Goal: Task Accomplishment & Management: Use online tool/utility

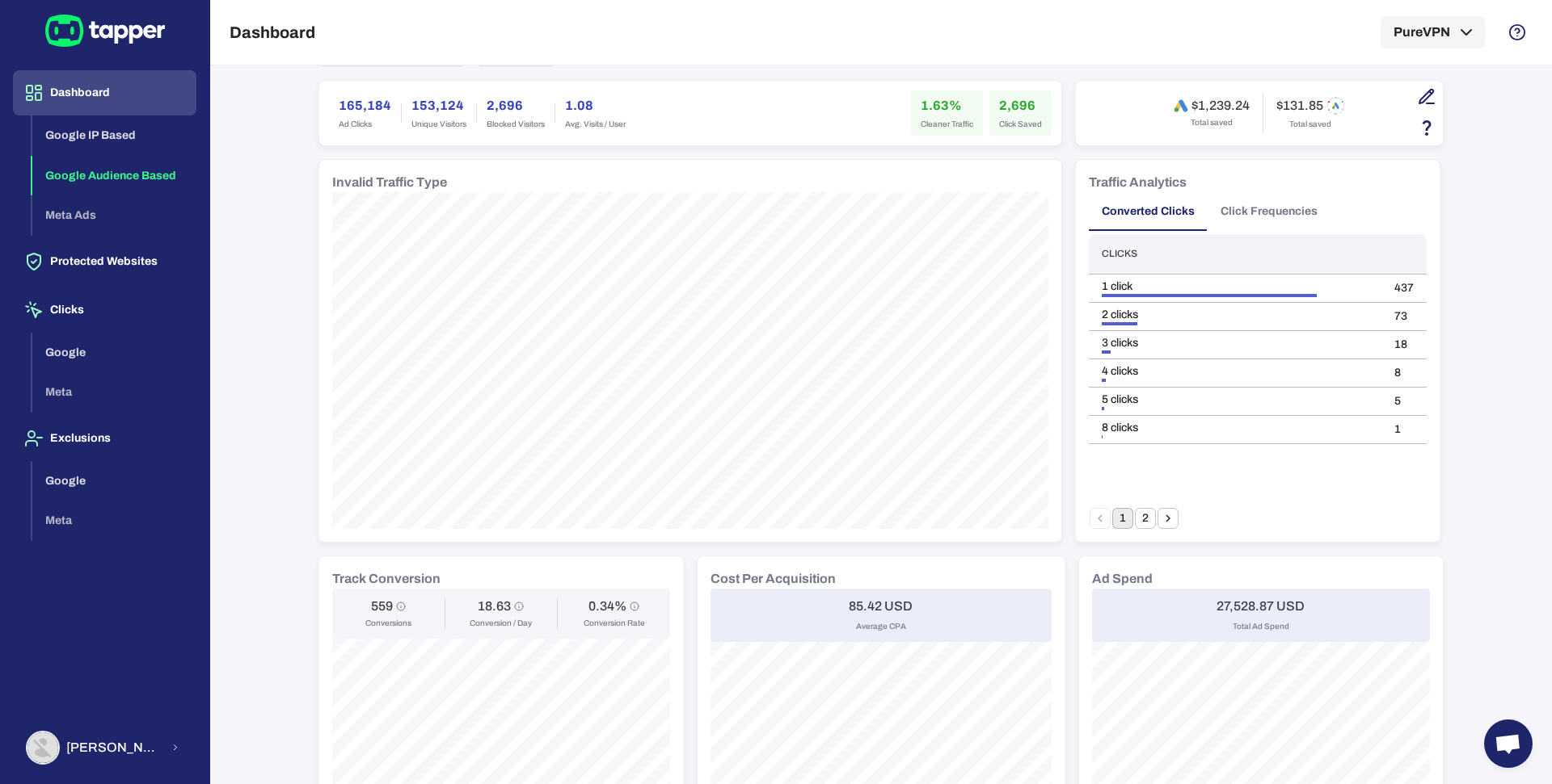
scroll to position [101, 0]
click at [104, 442] on button "Exclusions" at bounding box center [105, 438] width 183 height 45
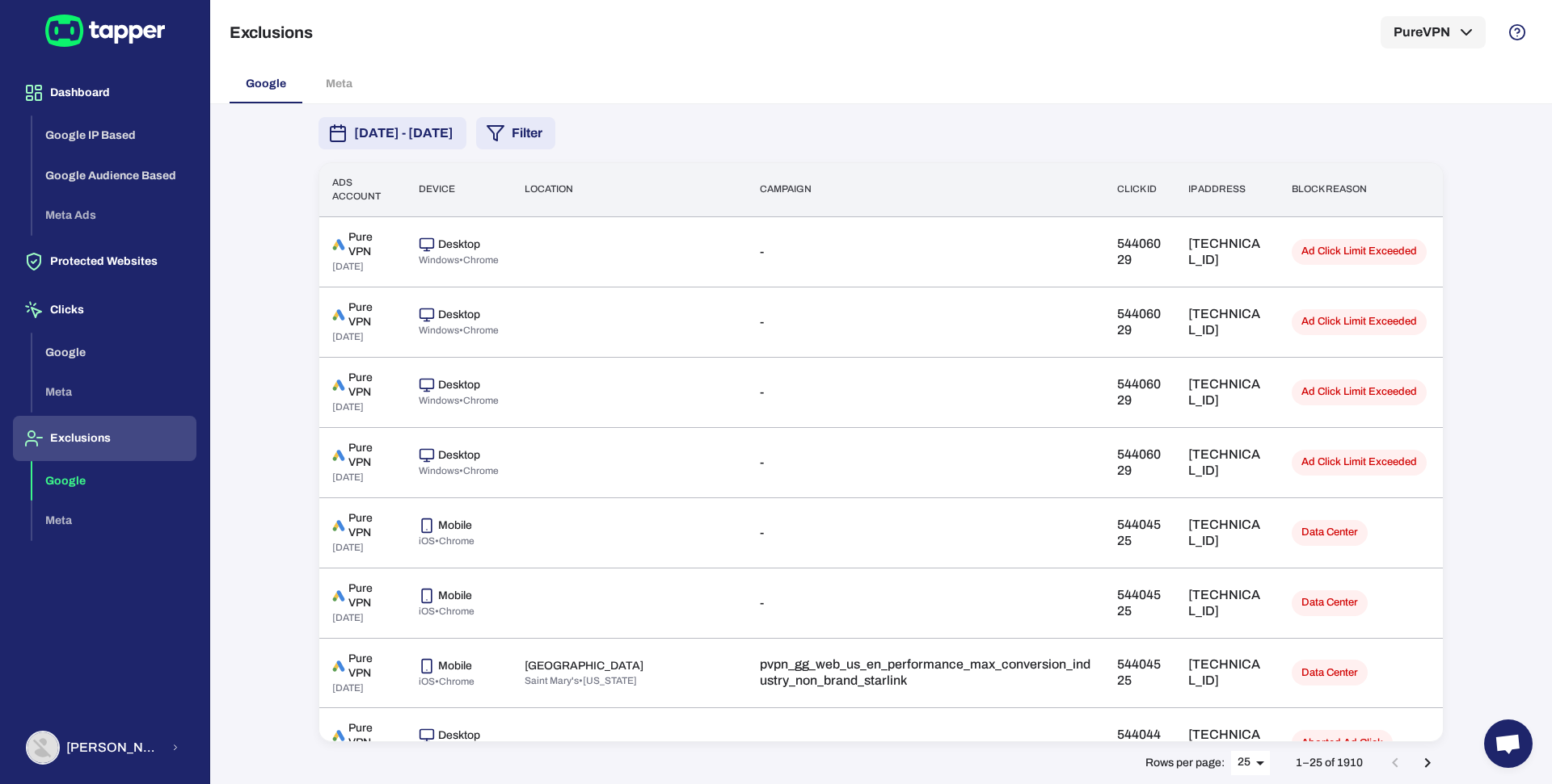
click at [466, 143] on button "[DATE] - [DATE]" at bounding box center [393, 133] width 148 height 32
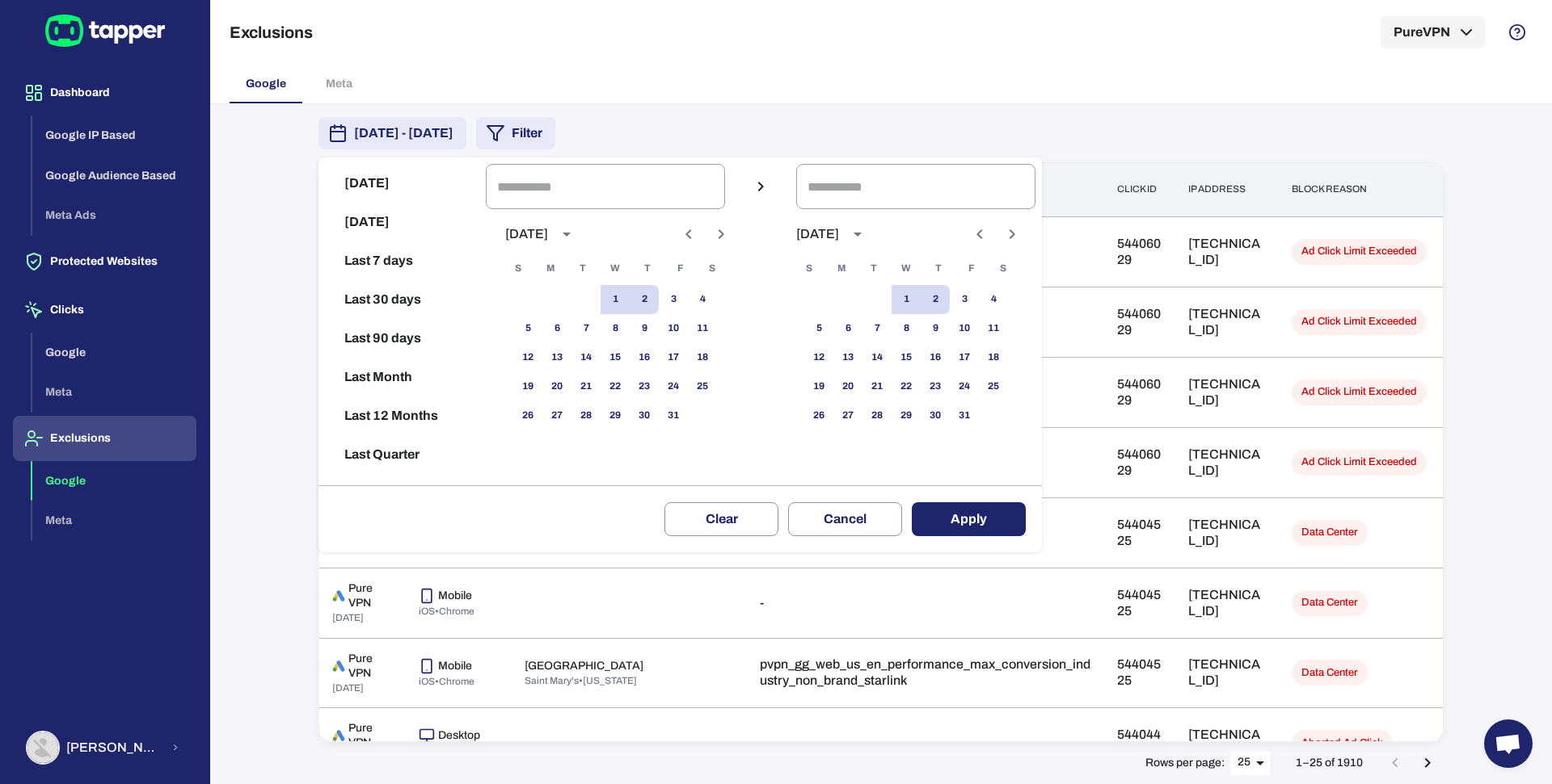
click at [765, 99] on div at bounding box center [776, 392] width 1552 height 784
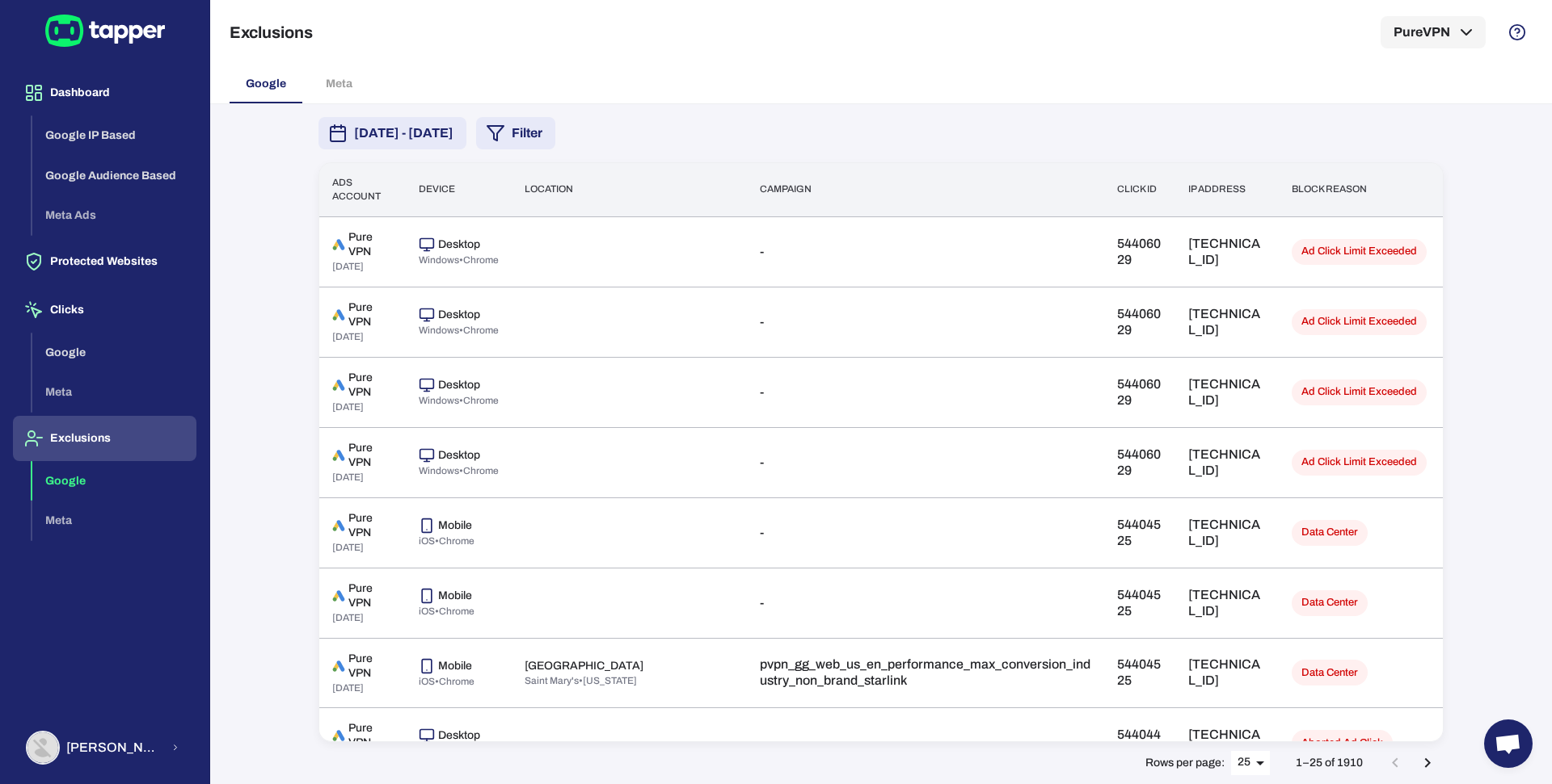
click at [505, 138] on icon "button" at bounding box center [494, 132] width 19 height 19
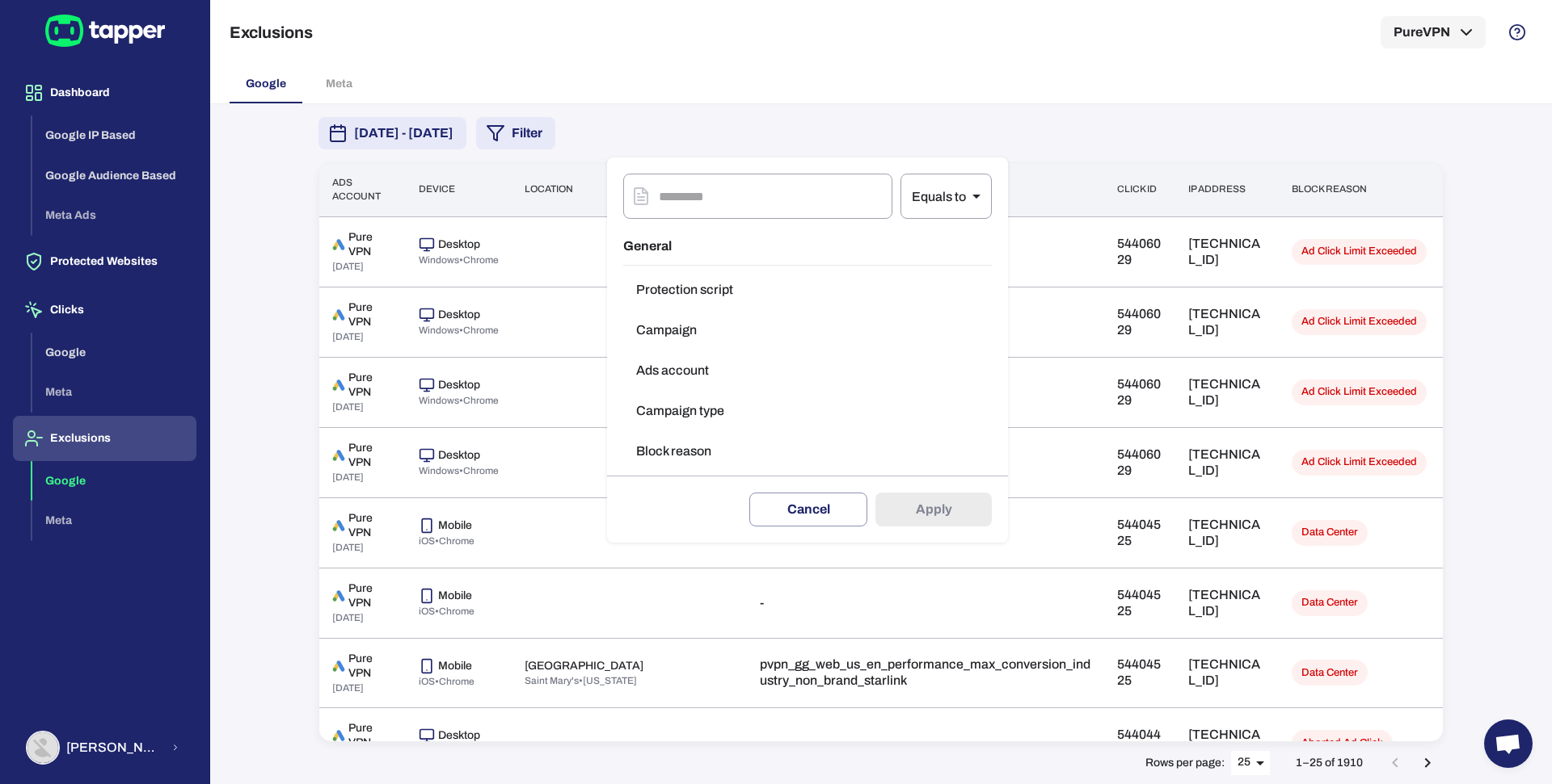
click at [673, 446] on button "Block reason" at bounding box center [807, 451] width 369 height 32
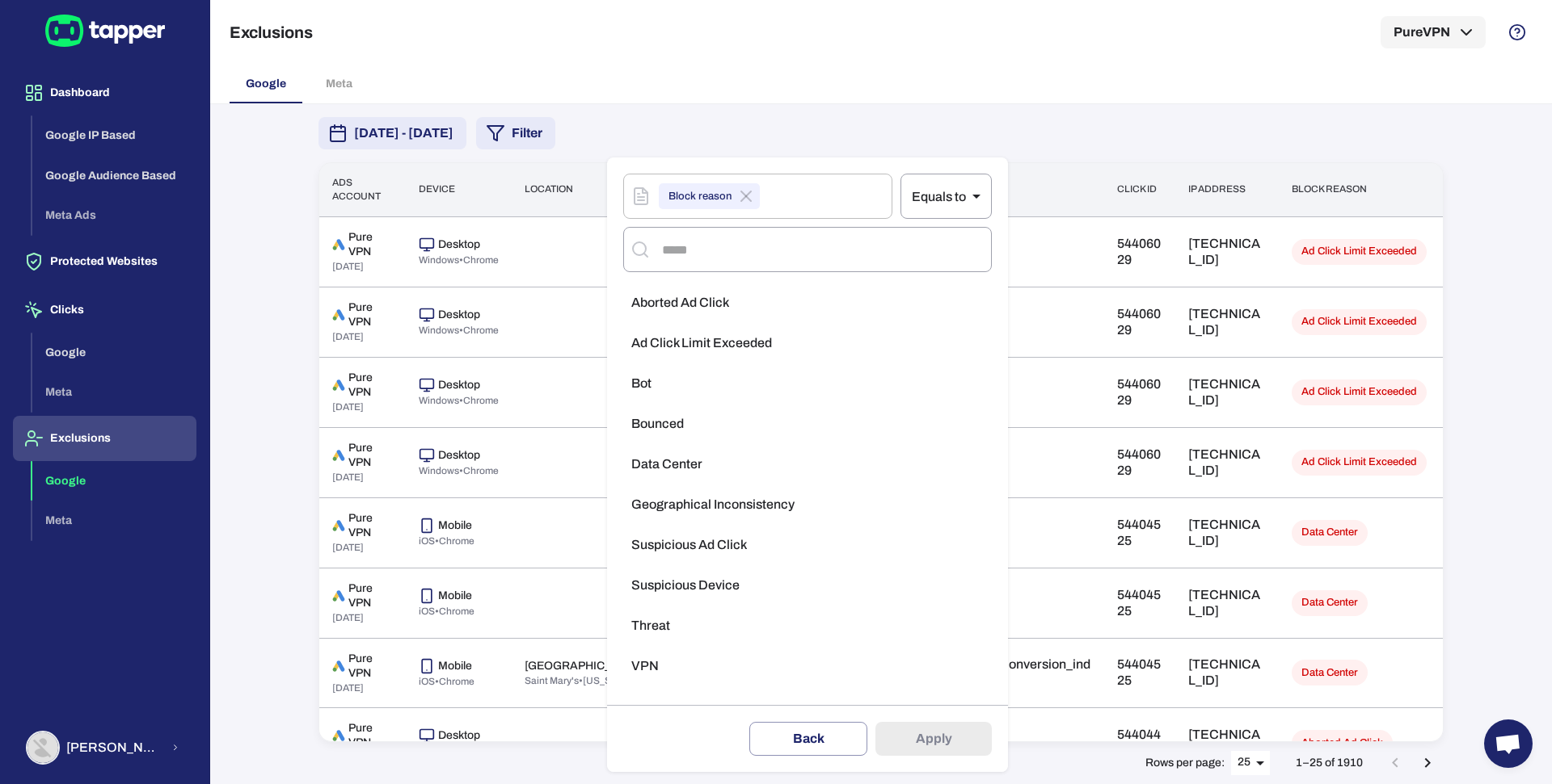
click at [670, 619] on li "Threat" at bounding box center [807, 626] width 369 height 32
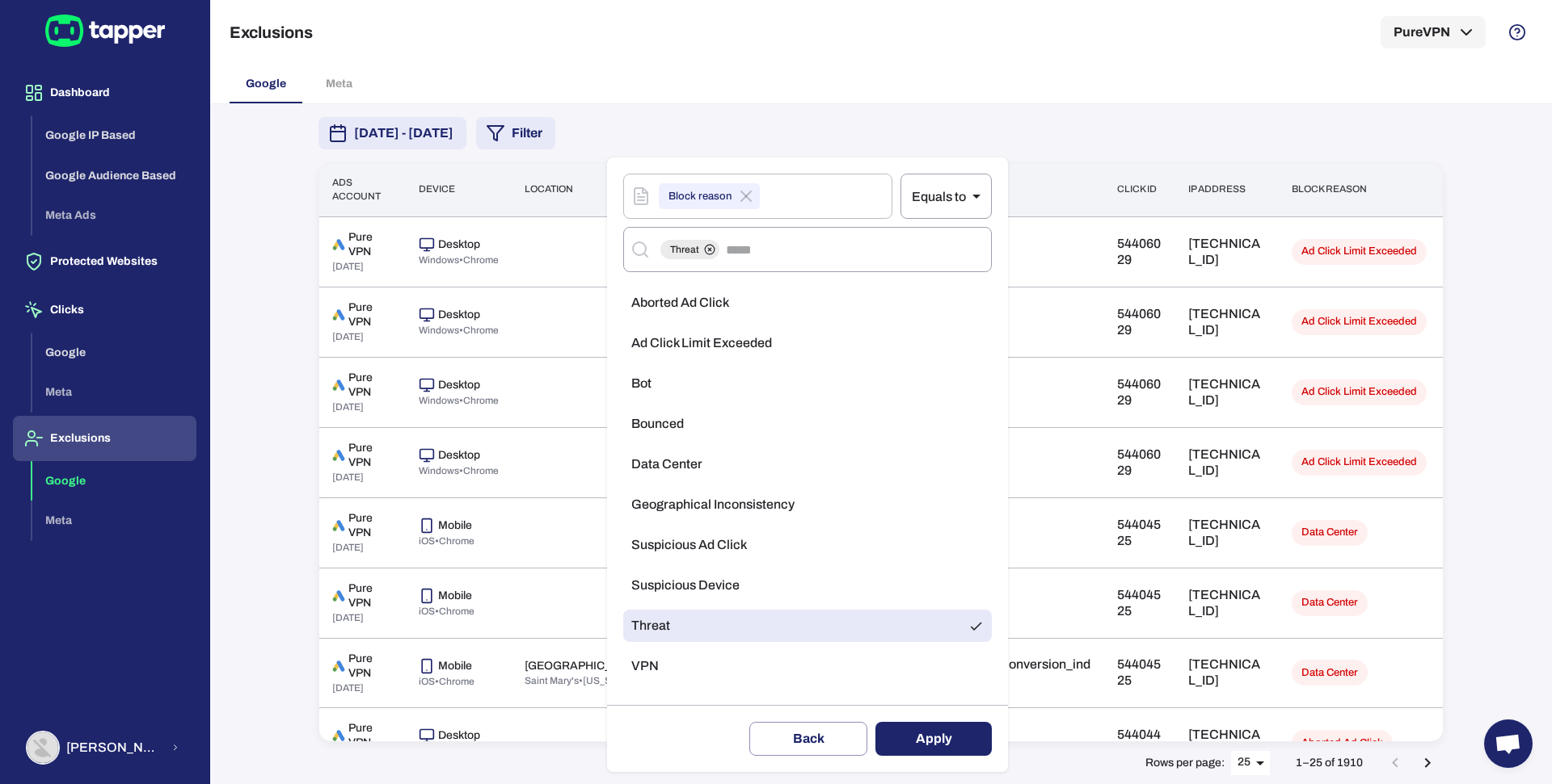
click at [928, 744] on button "Apply" at bounding box center [933, 739] width 117 height 34
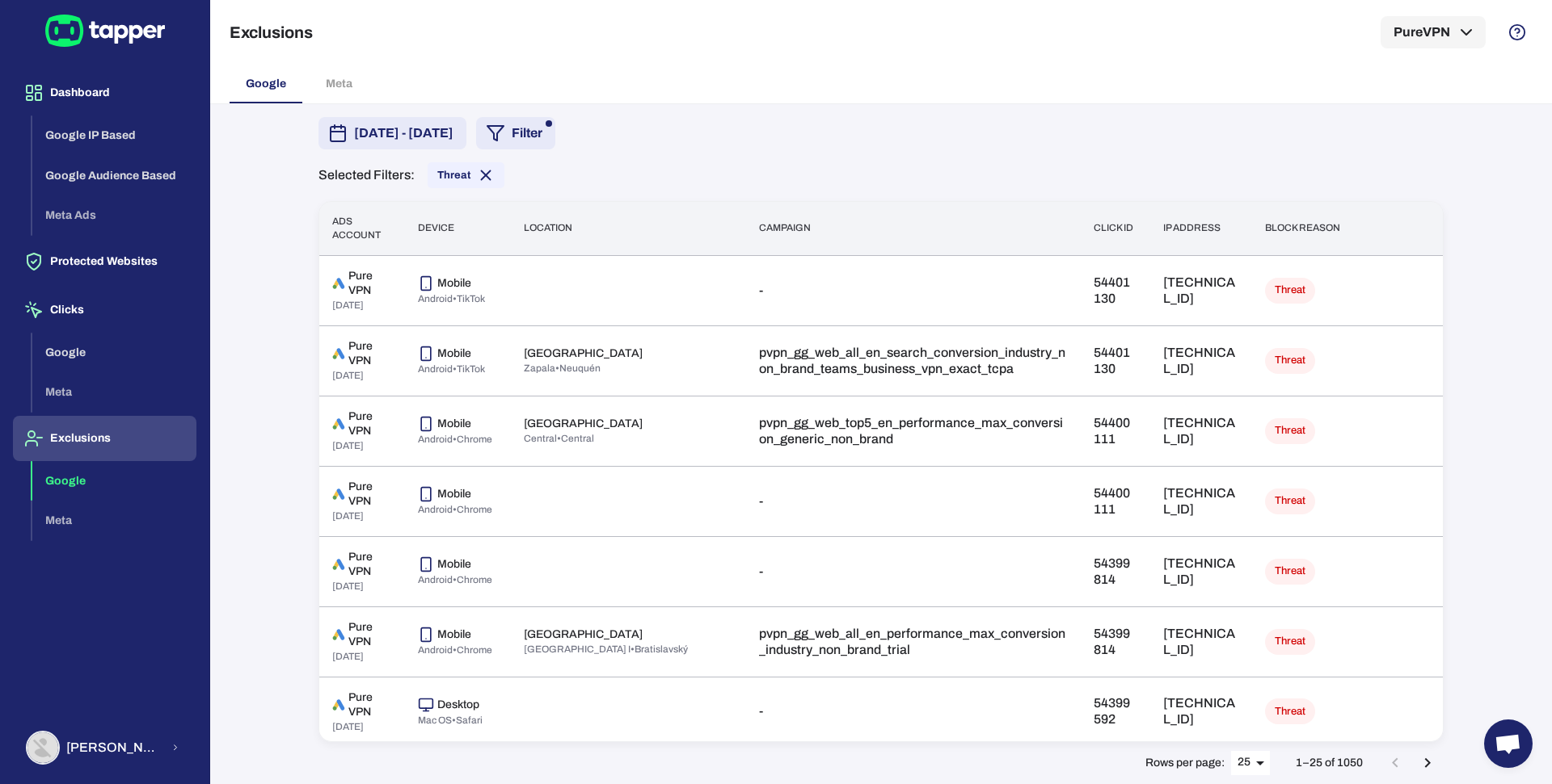
click at [454, 132] on span "[DATE] - [DATE]" at bounding box center [404, 132] width 100 height 19
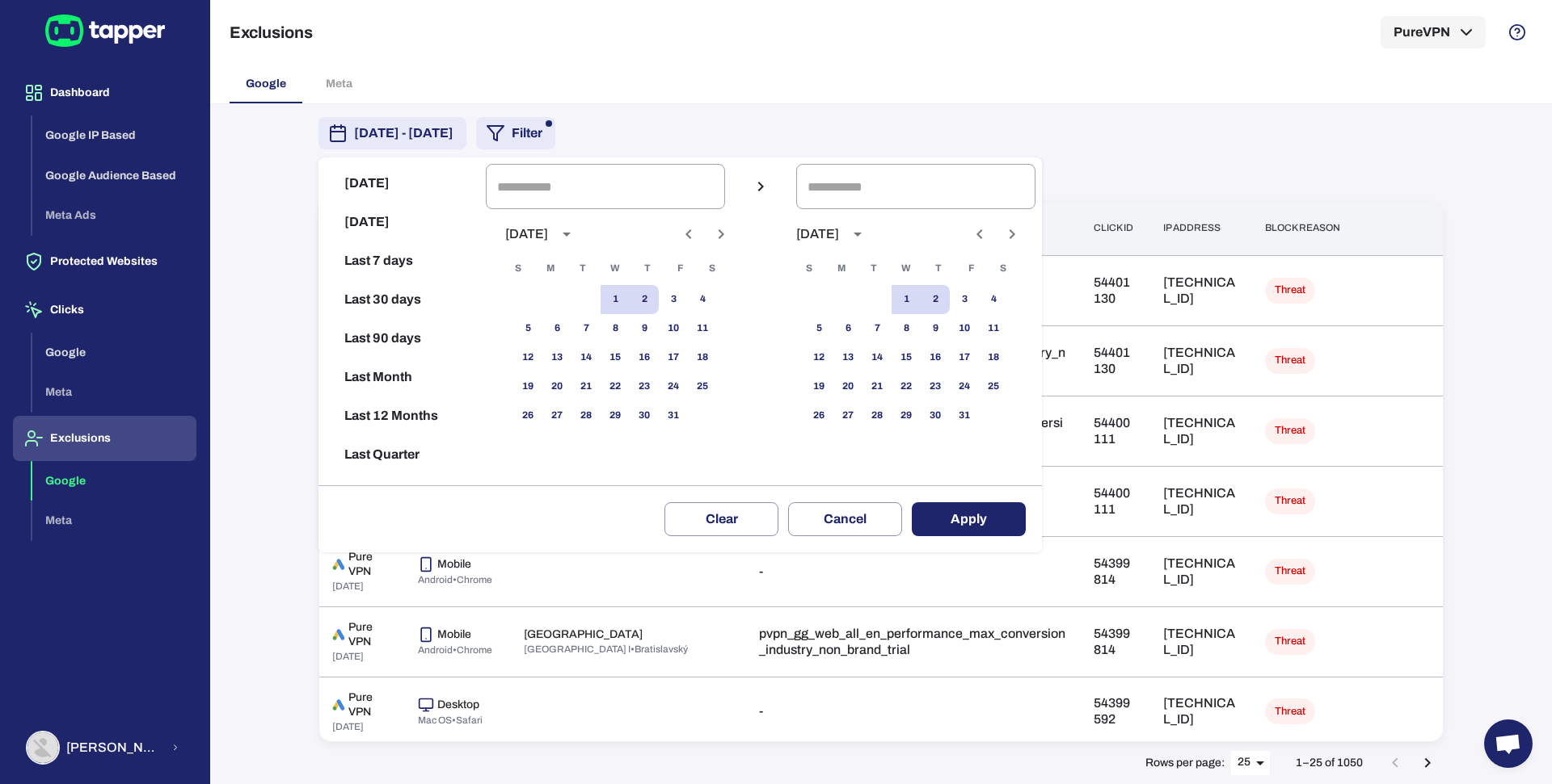
click at [699, 236] on icon "Previous month" at bounding box center [688, 233] width 19 height 19
click at [570, 334] on button "8" at bounding box center [556, 328] width 29 height 29
type input "**********"
click at [601, 380] on button "23" at bounding box center [585, 387] width 29 height 29
type input "**********"
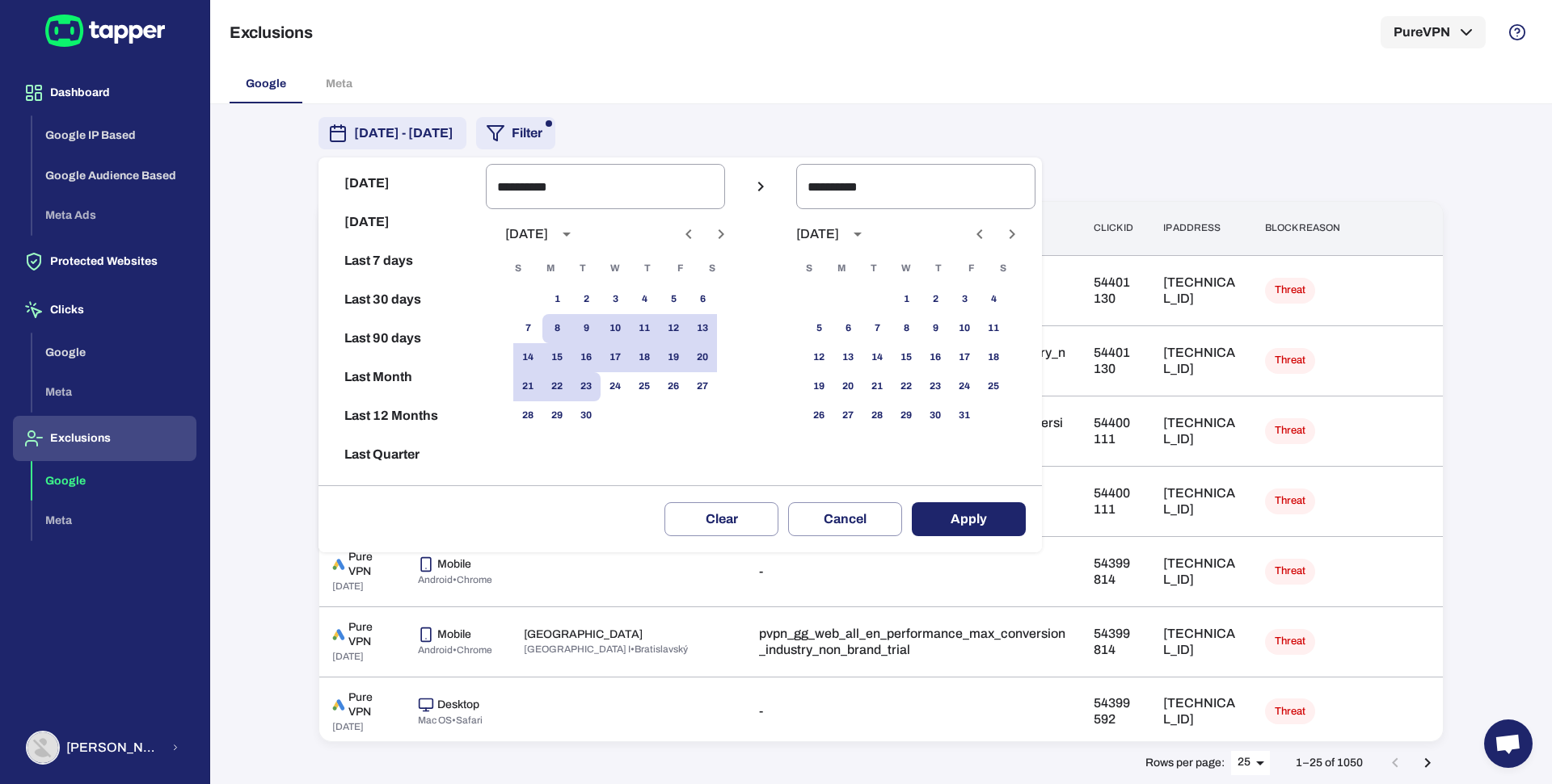
click at [957, 509] on button "Apply" at bounding box center [969, 519] width 114 height 34
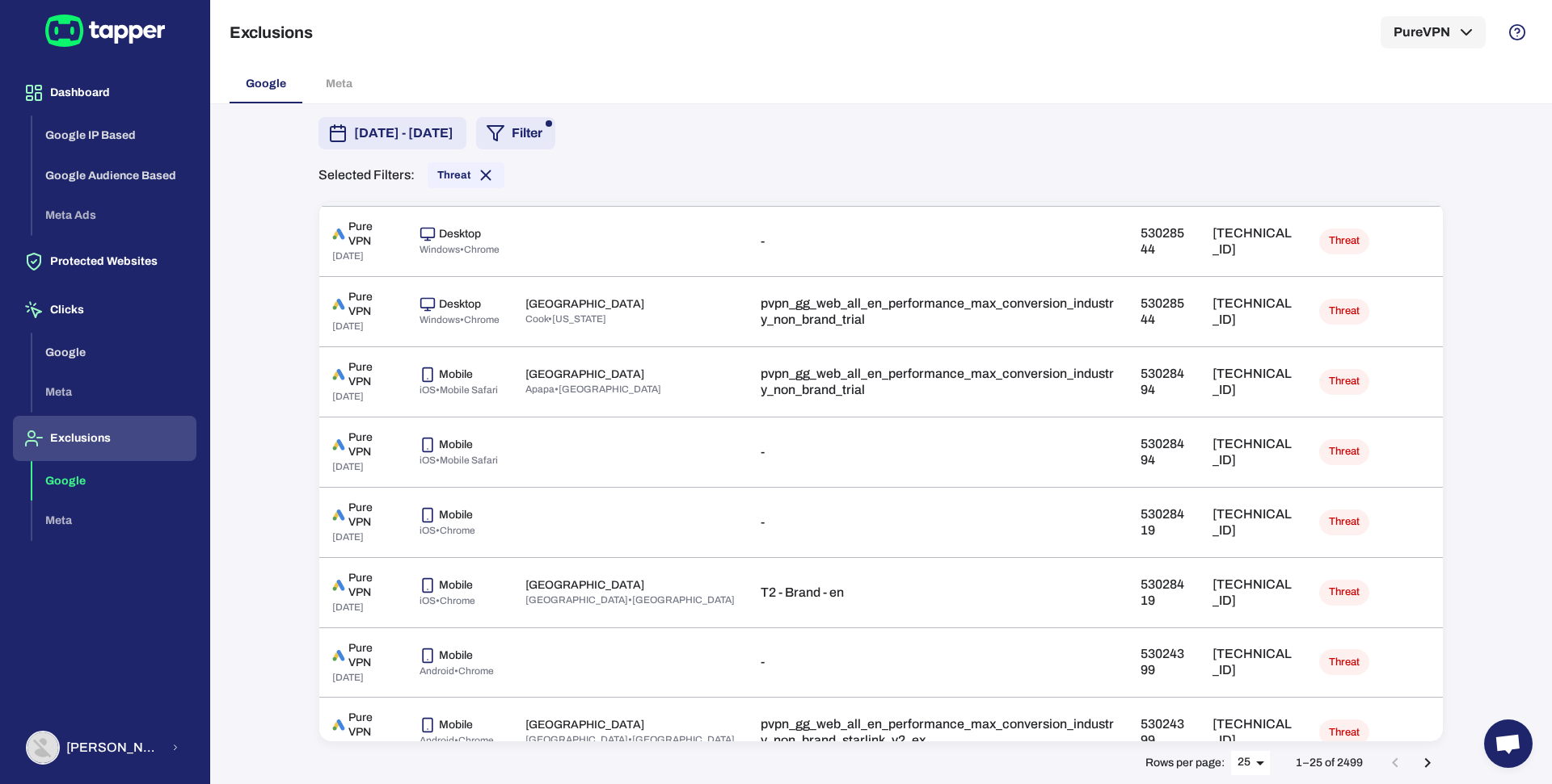
scroll to position [32, 0]
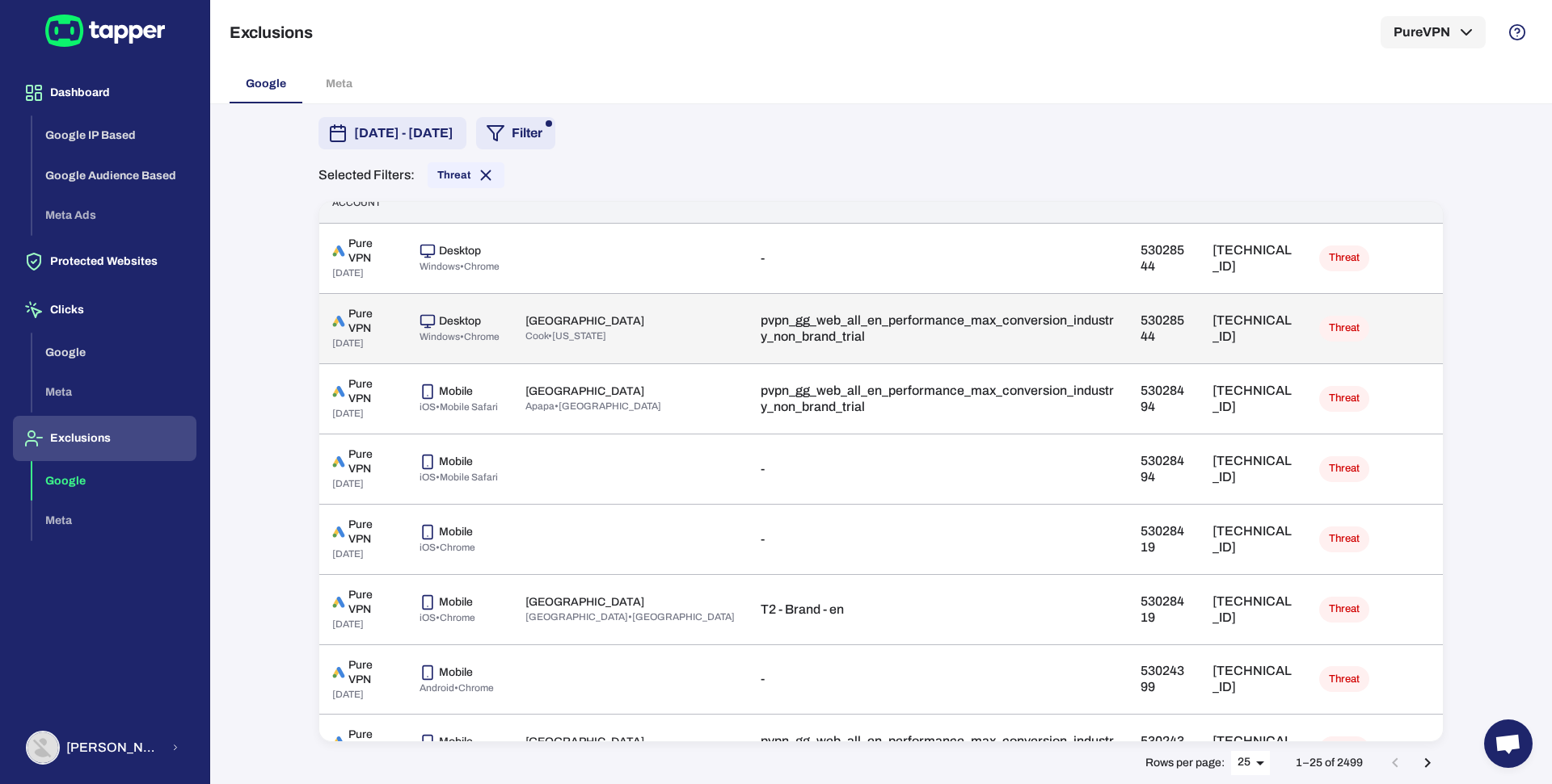
click at [1213, 332] on p "[TECHNICAL_ID]" at bounding box center [1253, 329] width 80 height 32
click at [1213, 321] on p "[TECHNICAL_ID]" at bounding box center [1253, 329] width 80 height 32
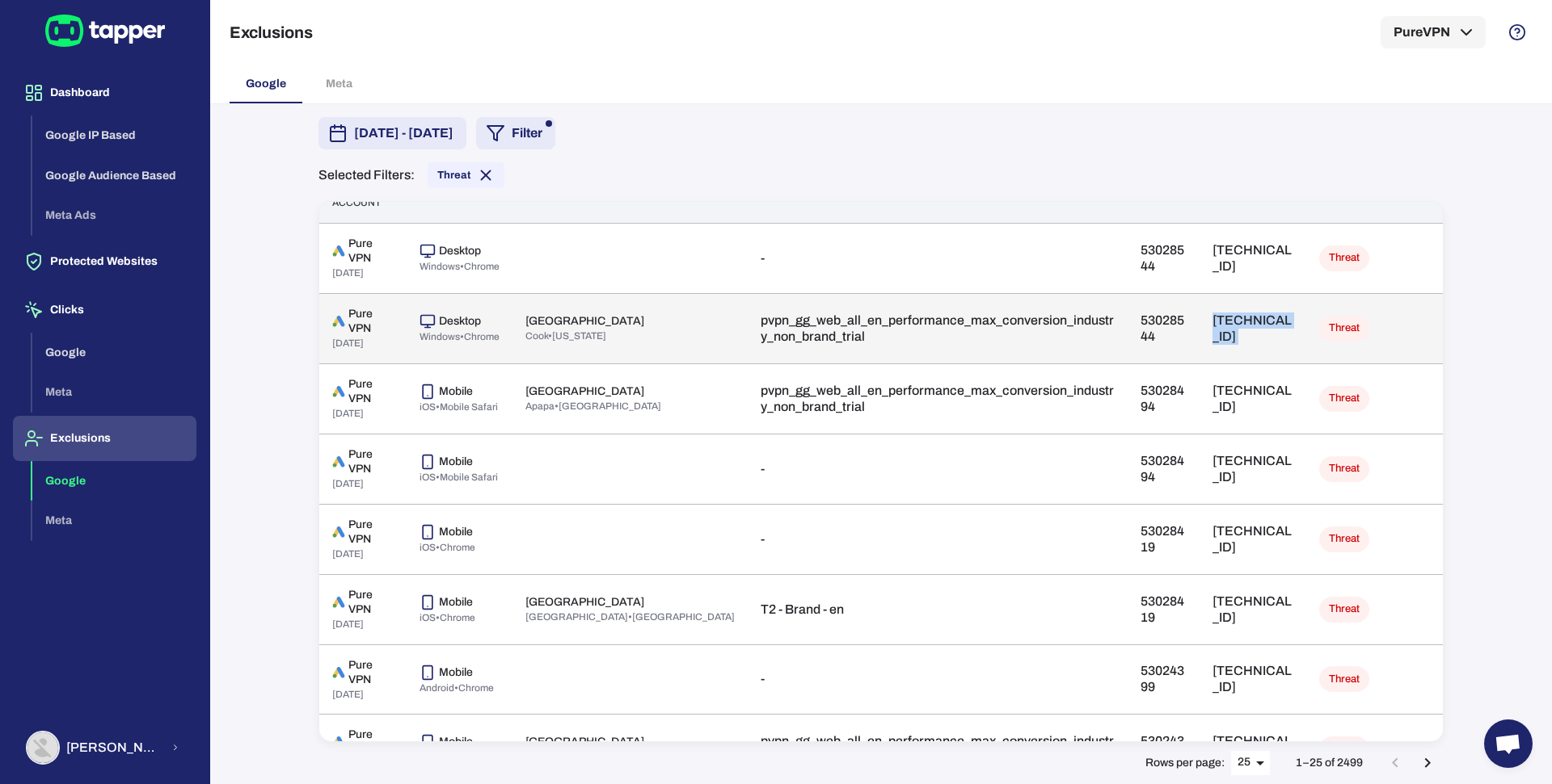
copy p "[TECHNICAL_ID]"
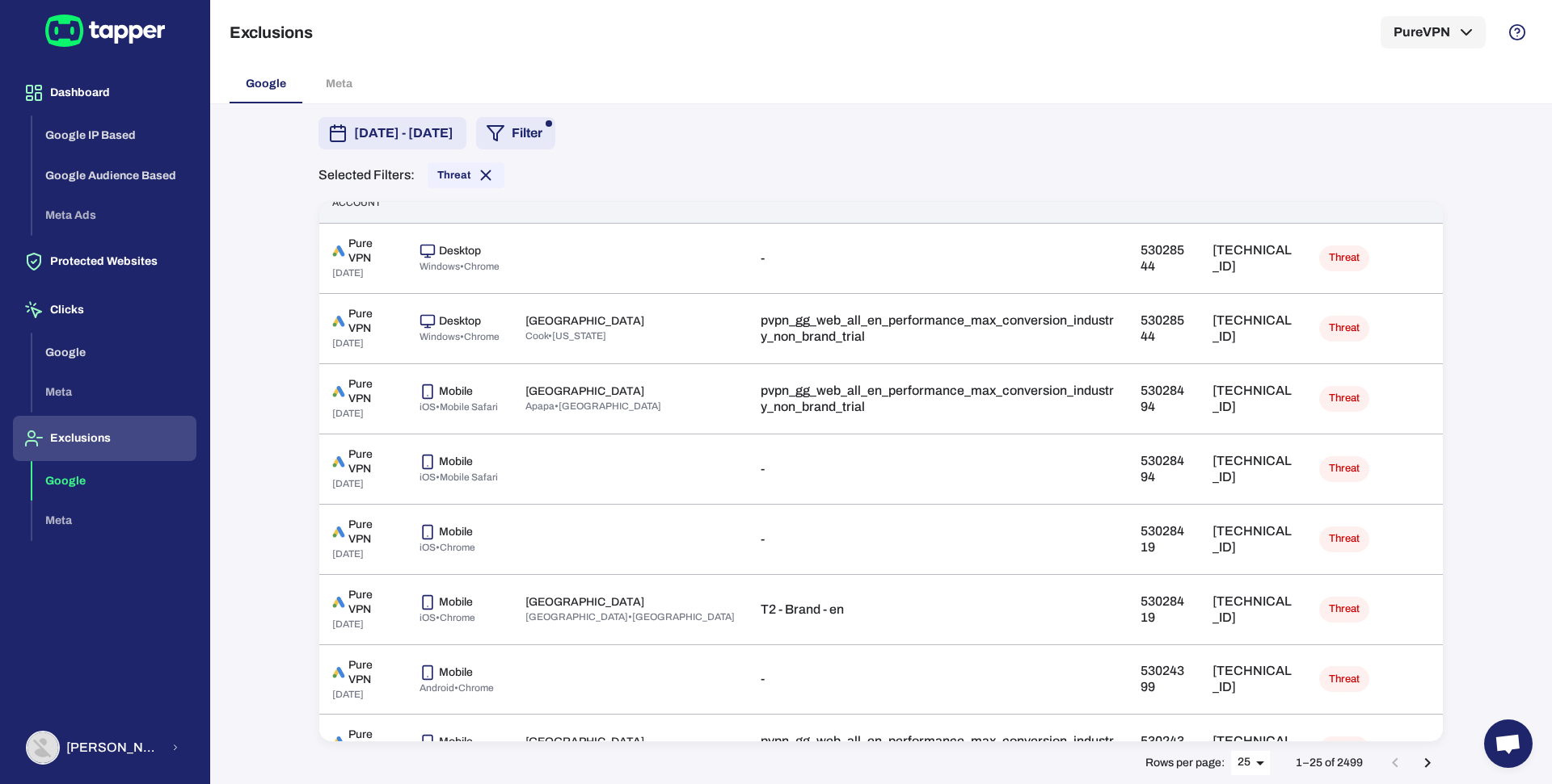
click at [1300, 143] on div "[DATE] - [DATE] Filter" at bounding box center [881, 133] width 1125 height 32
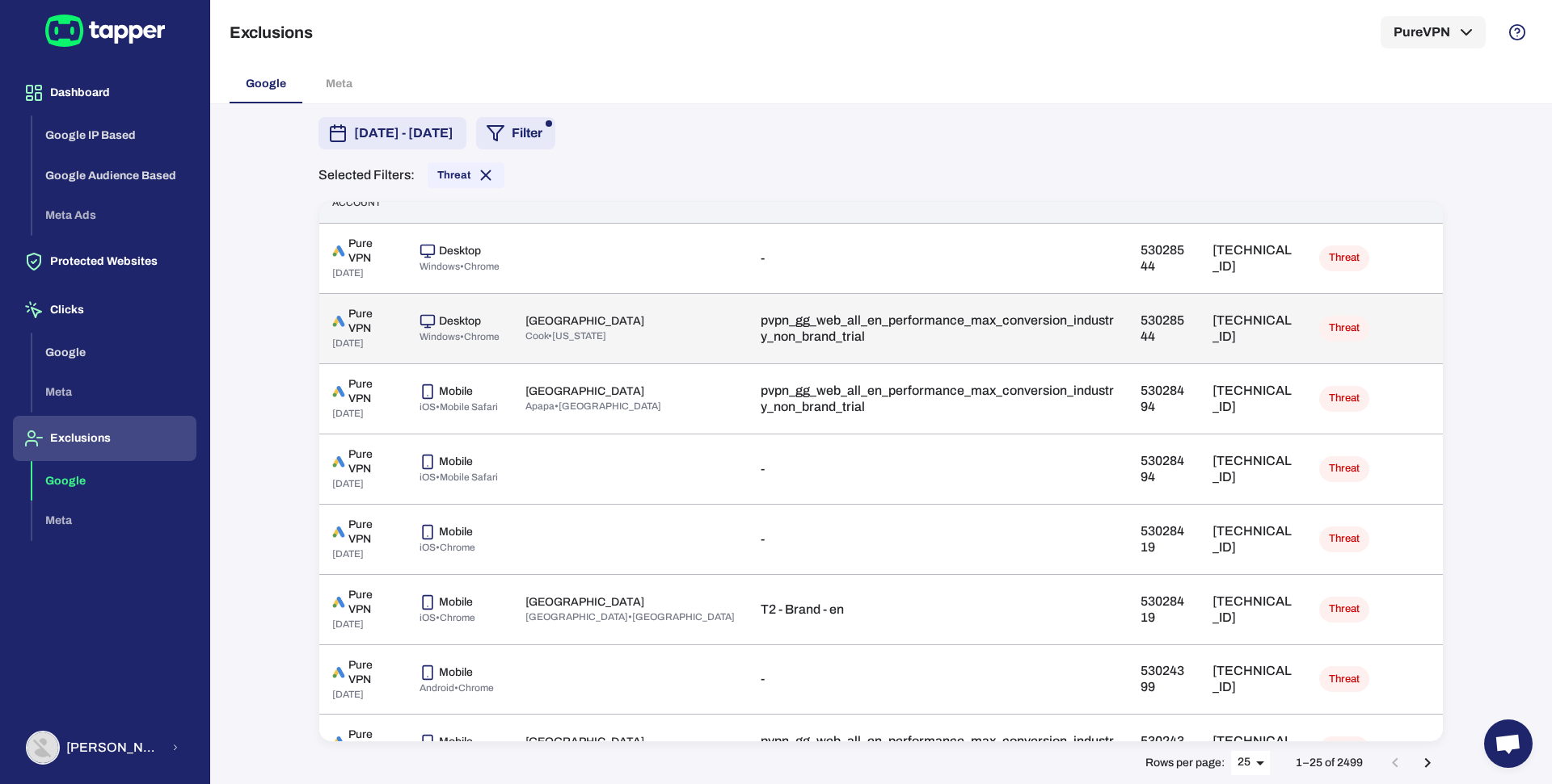
click at [1213, 332] on p "[TECHNICAL_ID]" at bounding box center [1253, 329] width 80 height 32
click at [1213, 326] on p "[TECHNICAL_ID]" at bounding box center [1253, 329] width 80 height 32
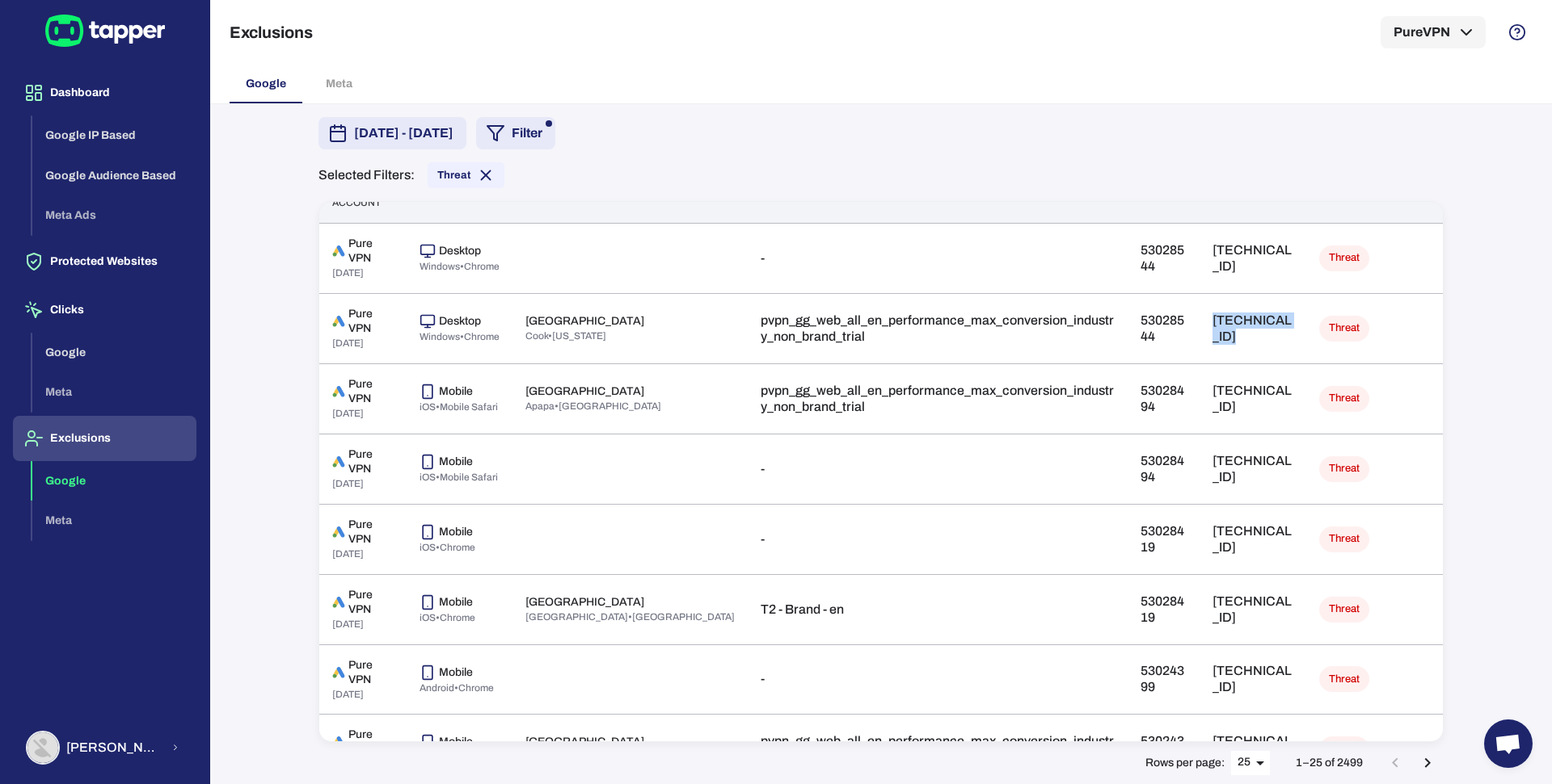
copy p "[TECHNICAL_ID]"
click at [80, 88] on button "Dashboard" at bounding box center [105, 93] width 183 height 45
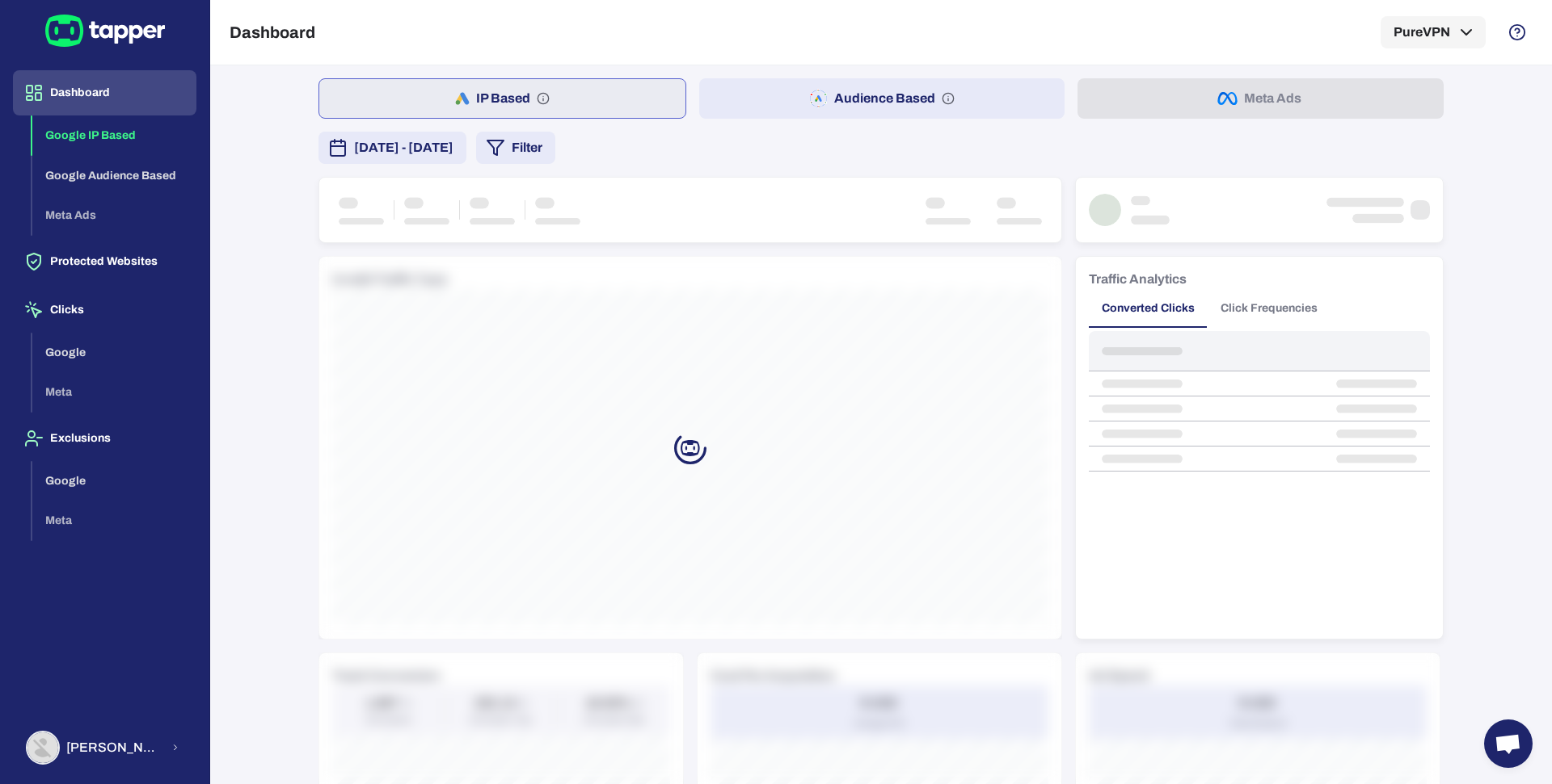
click at [454, 153] on span "[DATE] - [DATE]" at bounding box center [404, 147] width 100 height 19
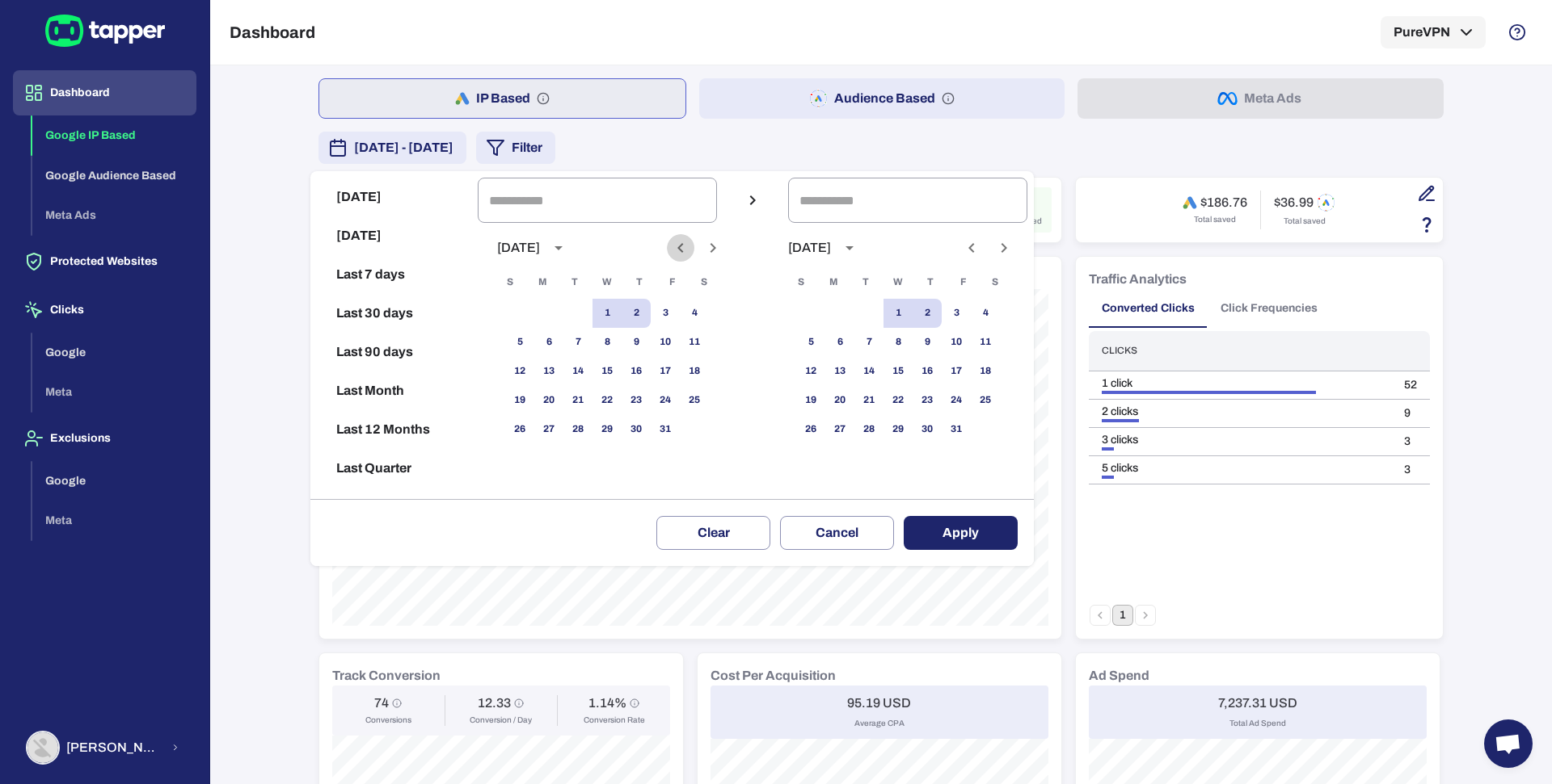
click at [691, 254] on icon "Previous month" at bounding box center [680, 247] width 19 height 19
drag, startPoint x: 557, startPoint y: 312, endPoint x: 594, endPoint y: 370, distance: 68.8
click at [557, 312] on button "1" at bounding box center [548, 313] width 29 height 29
type input "**********"
drag, startPoint x: 602, startPoint y: 433, endPoint x: 863, endPoint y: 476, distance: 264.5
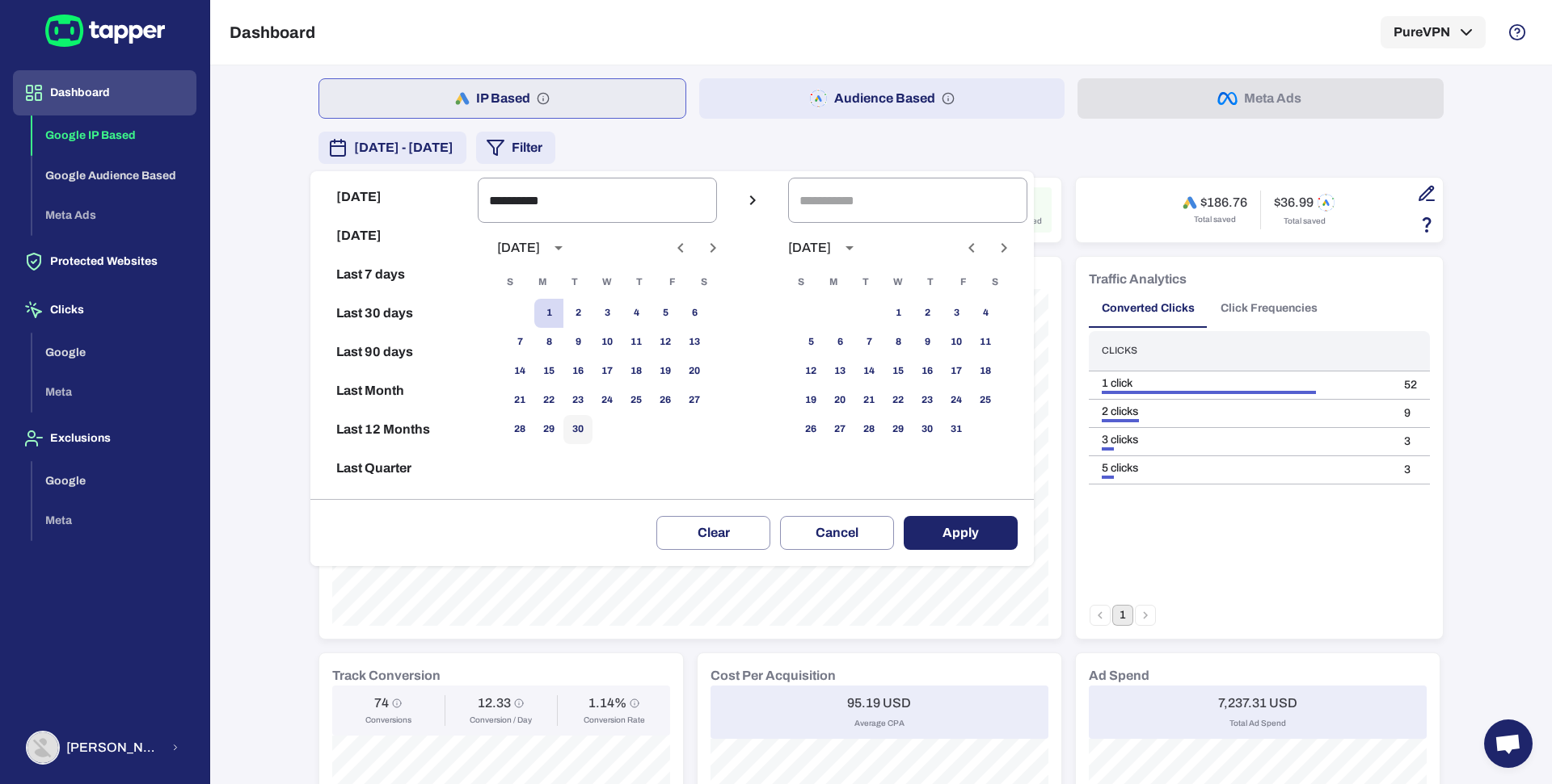
click at [592, 432] on button "30" at bounding box center [577, 429] width 29 height 29
type input "**********"
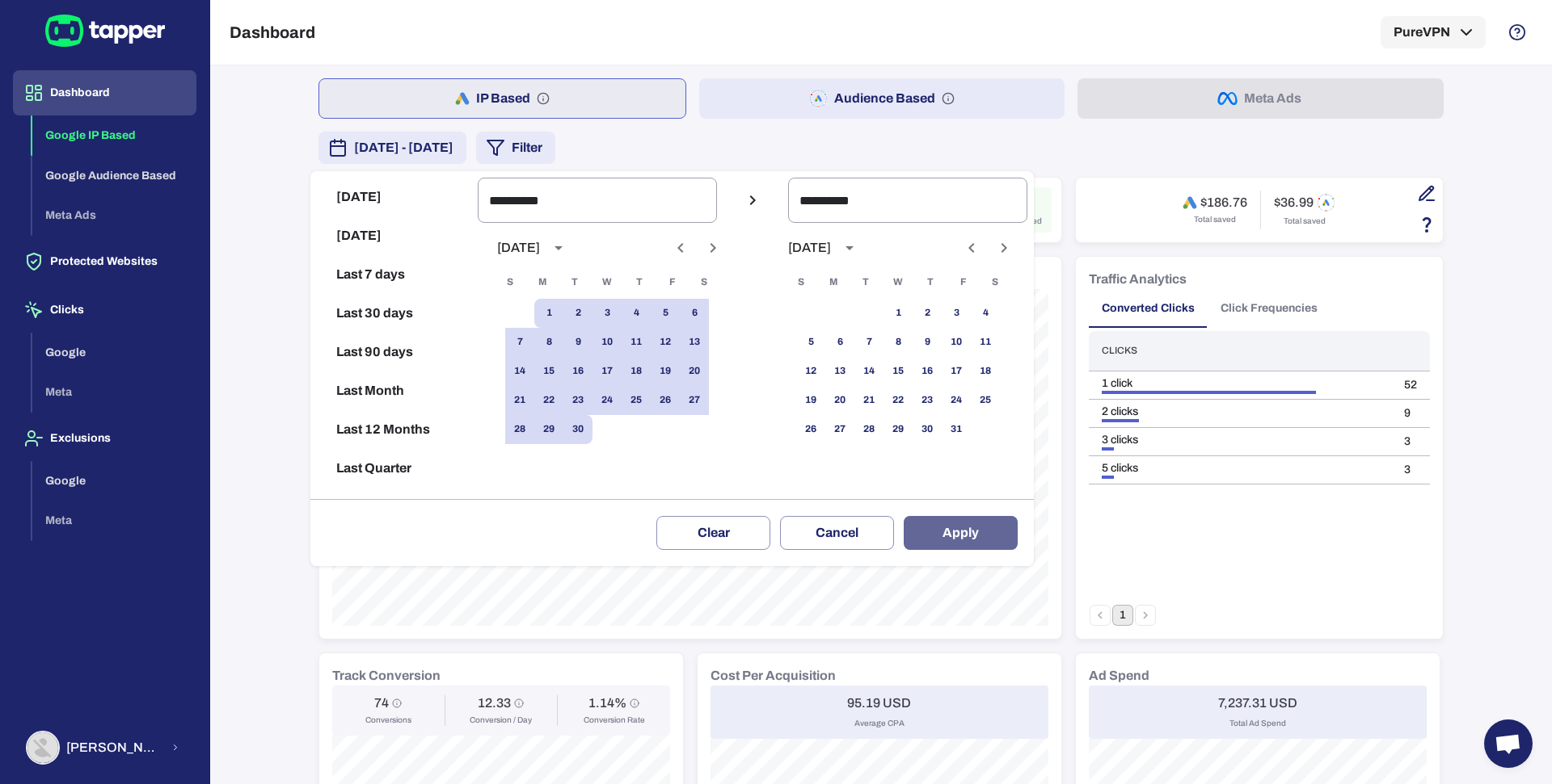
drag, startPoint x: 980, startPoint y: 541, endPoint x: 845, endPoint y: 309, distance: 268.4
click at [979, 541] on button "Apply" at bounding box center [961, 533] width 114 height 34
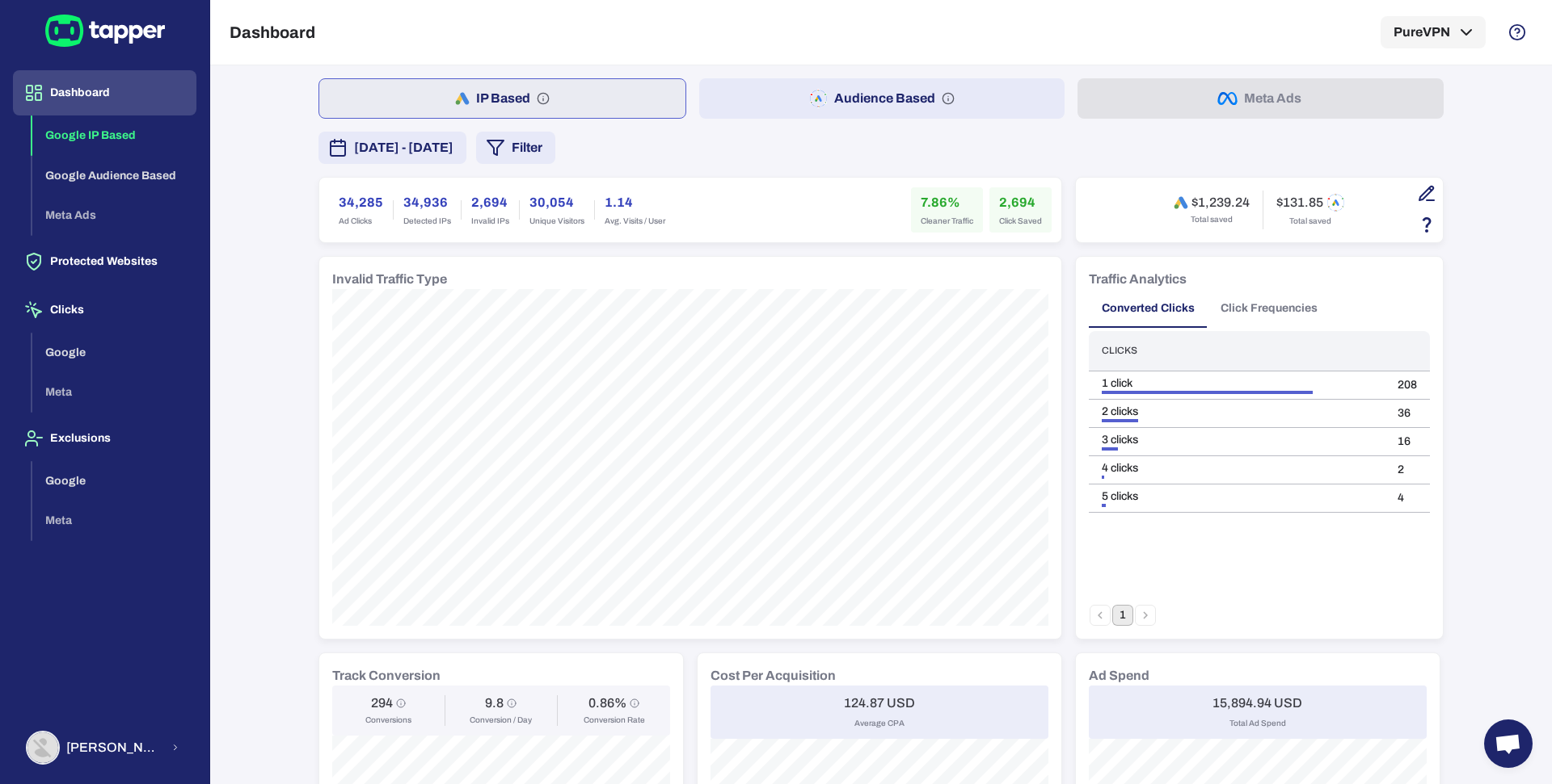
click at [767, 101] on button "Audience Based" at bounding box center [882, 99] width 366 height 41
click at [1263, 293] on button "Click Frequencies" at bounding box center [1269, 308] width 123 height 39
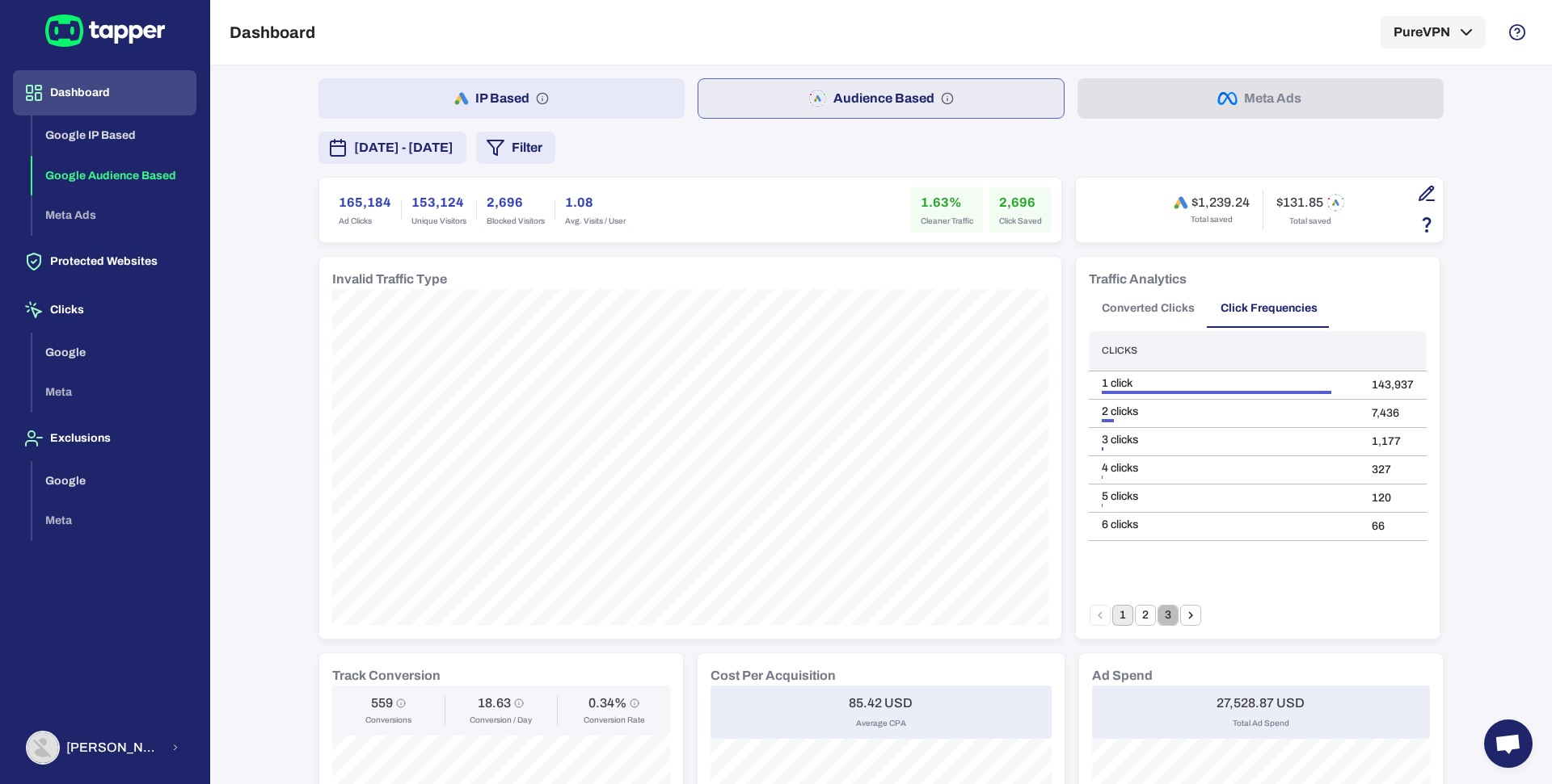
click at [1165, 618] on button "3" at bounding box center [1167, 615] width 21 height 21
